Goal: Information Seeking & Learning: Learn about a topic

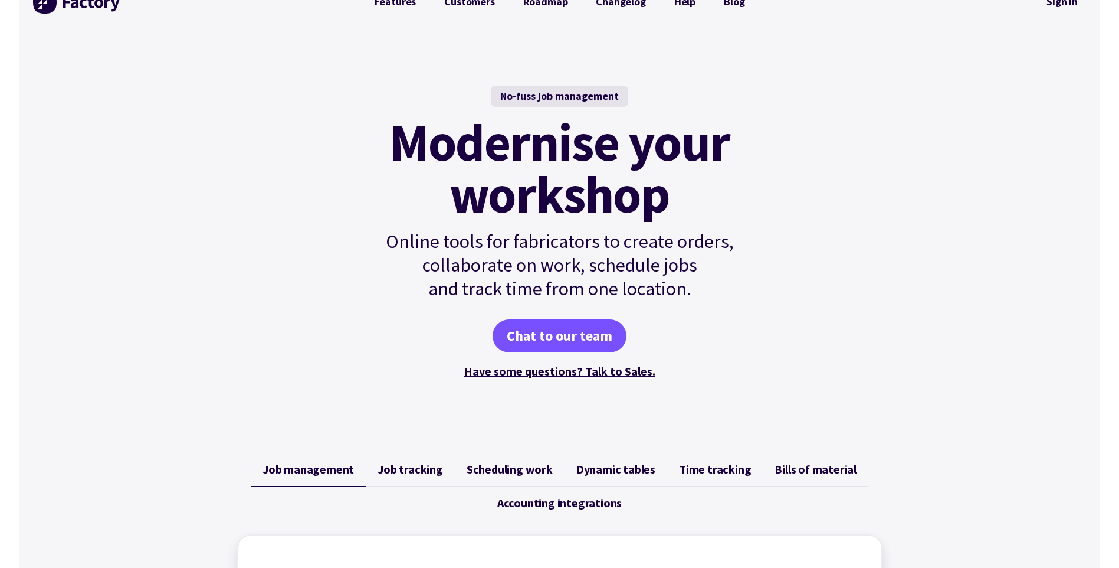
scroll to position [118, 0]
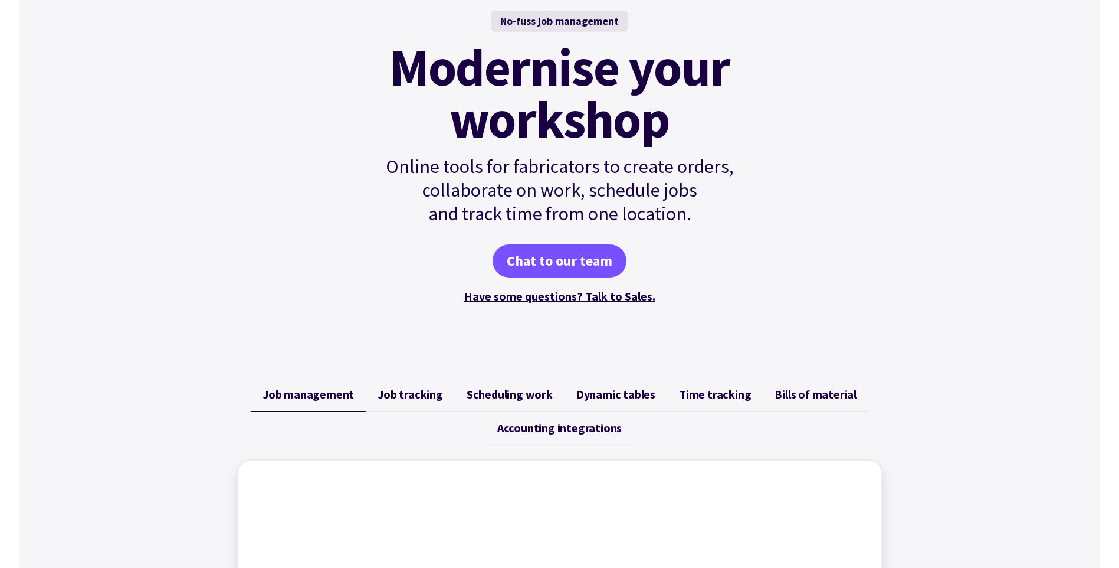
click at [398, 395] on span "Job tracking" at bounding box center [410, 394] width 65 height 14
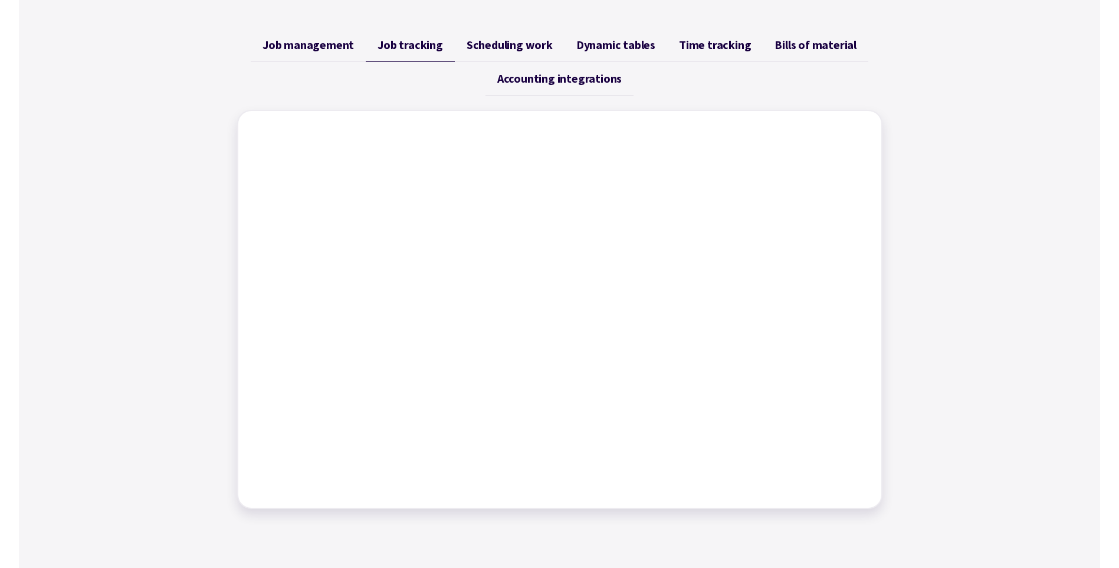
scroll to position [472, 0]
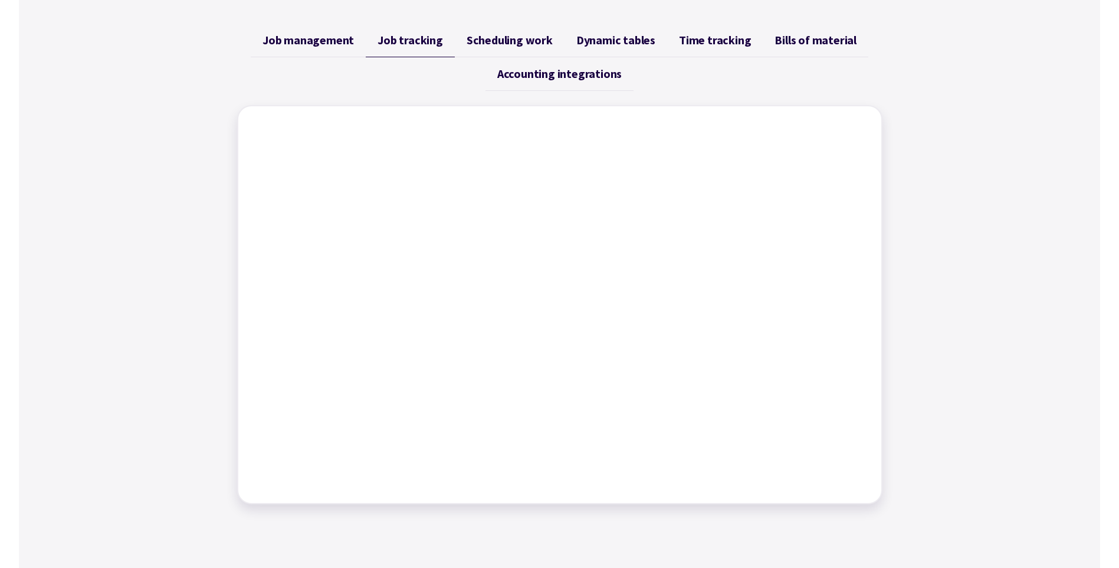
click at [509, 41] on span "Scheduling work" at bounding box center [510, 40] width 86 height 14
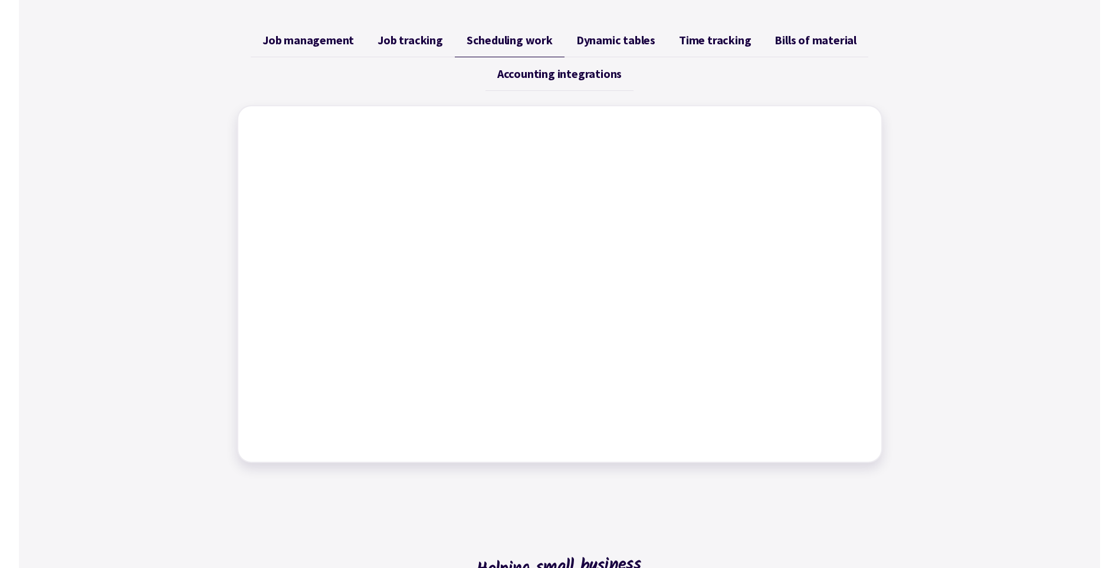
click at [615, 39] on span "Dynamic tables" at bounding box center [615, 40] width 79 height 14
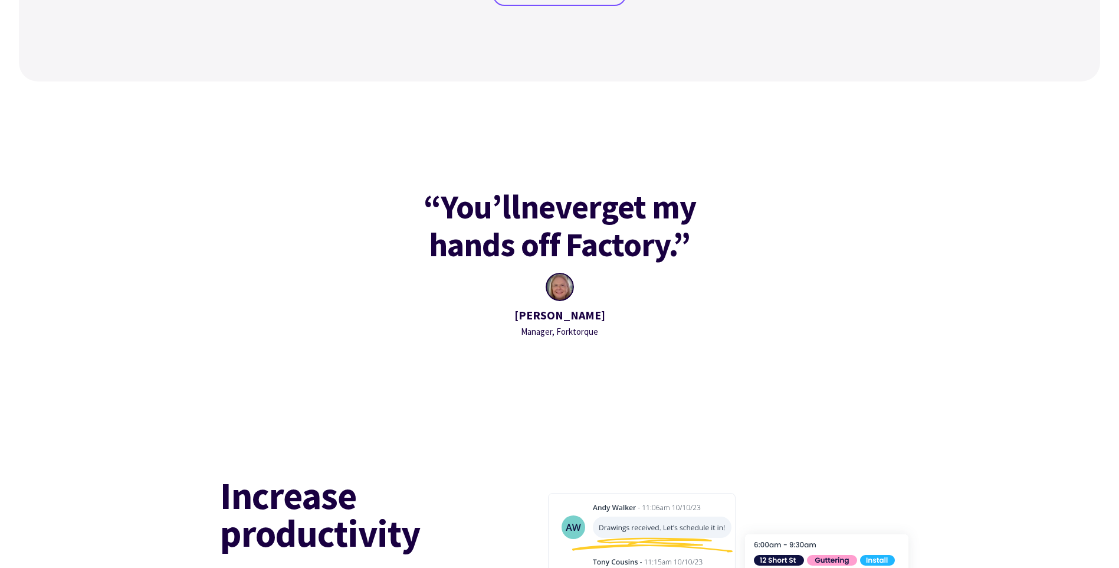
scroll to position [1239, 0]
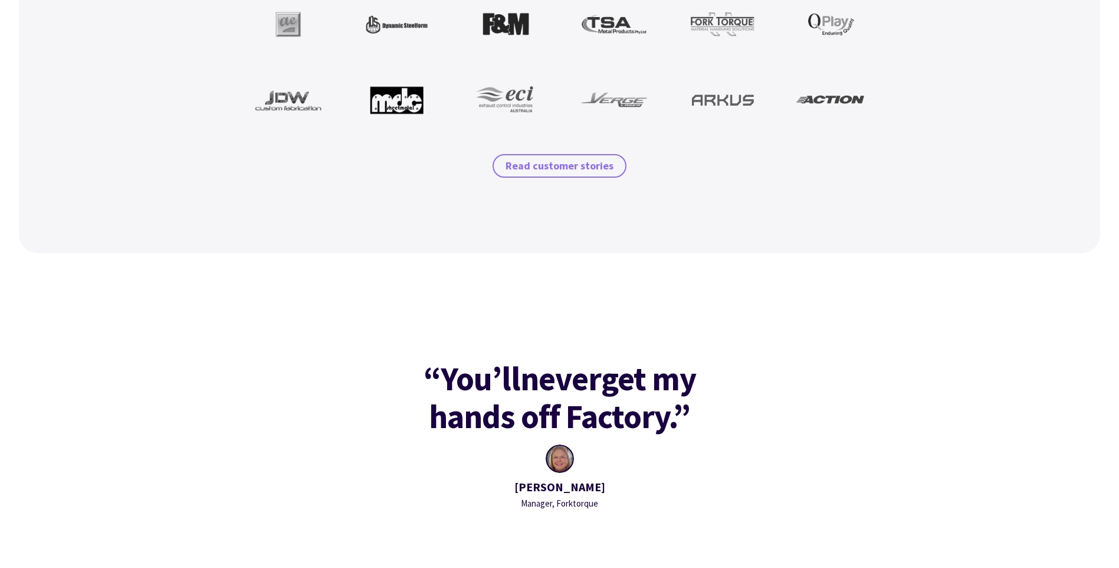
click at [556, 169] on span "Read customer stories" at bounding box center [560, 166] width 108 height 14
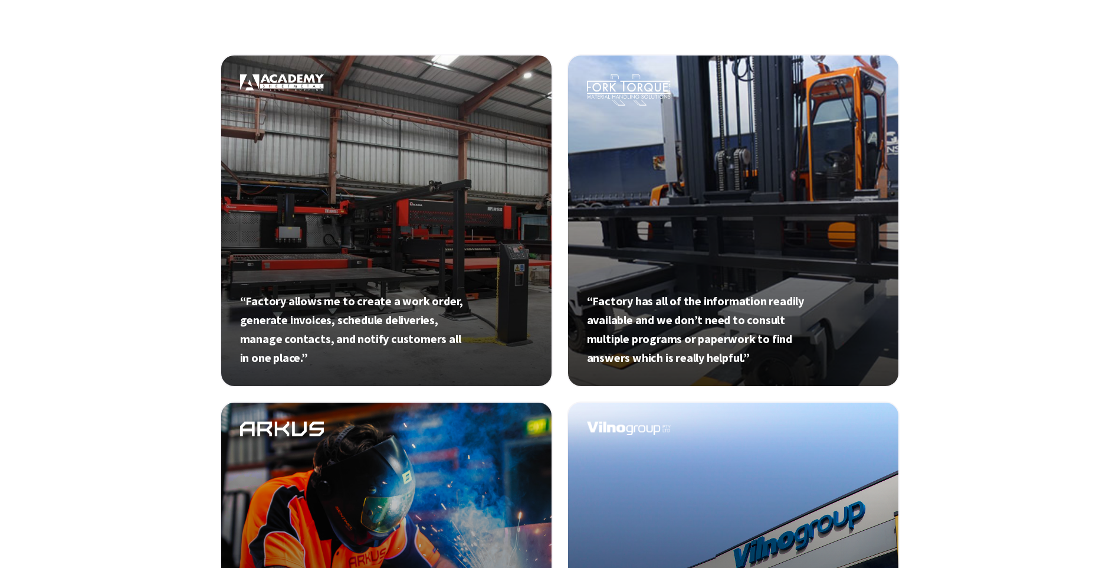
scroll to position [413, 0]
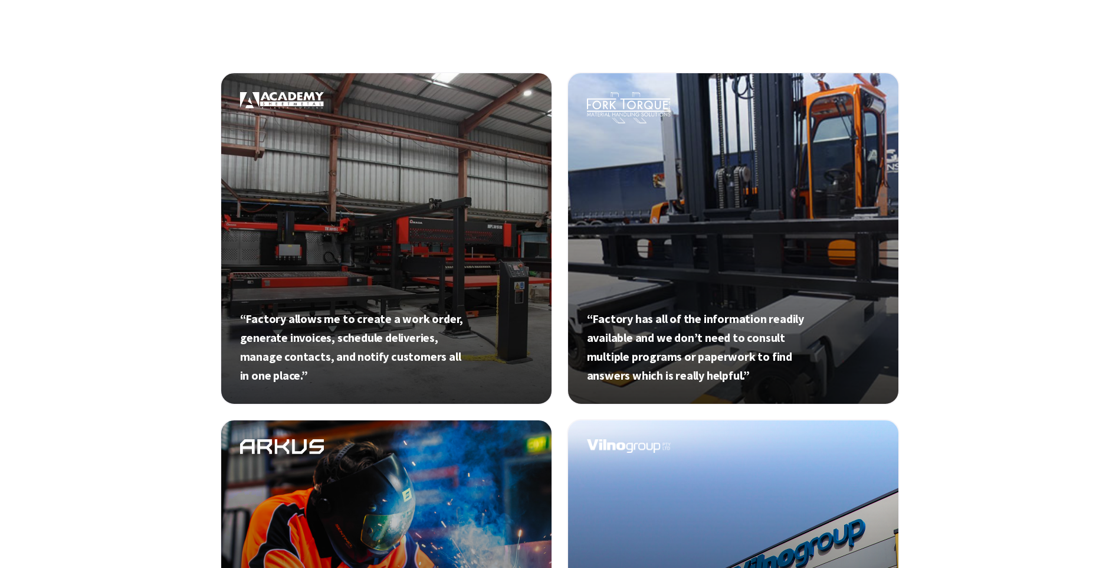
click at [378, 225] on link at bounding box center [386, 238] width 333 height 333
